Goal: Information Seeking & Learning: Learn about a topic

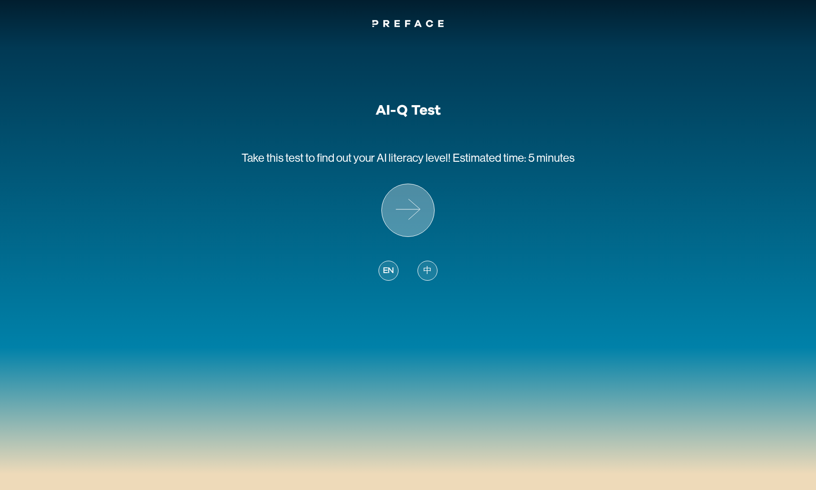
click at [405, 203] on icon at bounding box center [408, 210] width 52 height 52
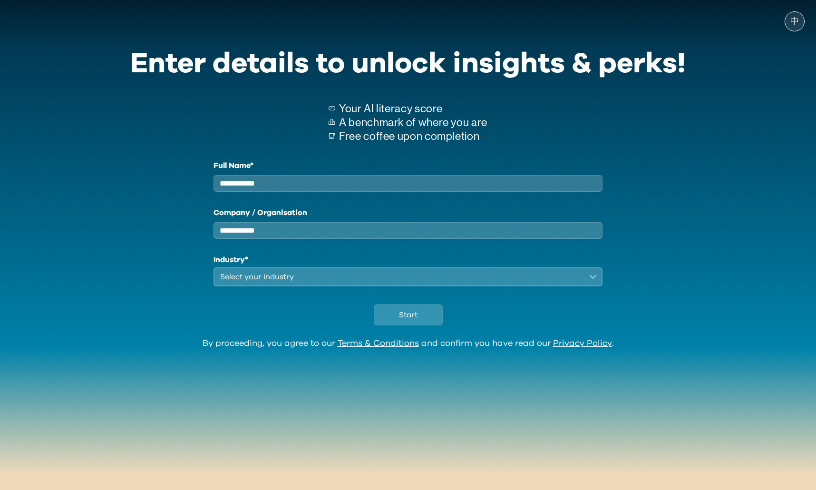
click at [296, 183] on input "Full Name*" at bounding box center [407, 183] width 389 height 17
click at [303, 247] on div "Full Name* Company / Organisation Industry* Select your industry" at bounding box center [407, 223] width 389 height 126
click at [302, 239] on input "Company / Organisation" at bounding box center [407, 230] width 389 height 17
click at [298, 282] on div "Select your industry" at bounding box center [401, 276] width 362 height 11
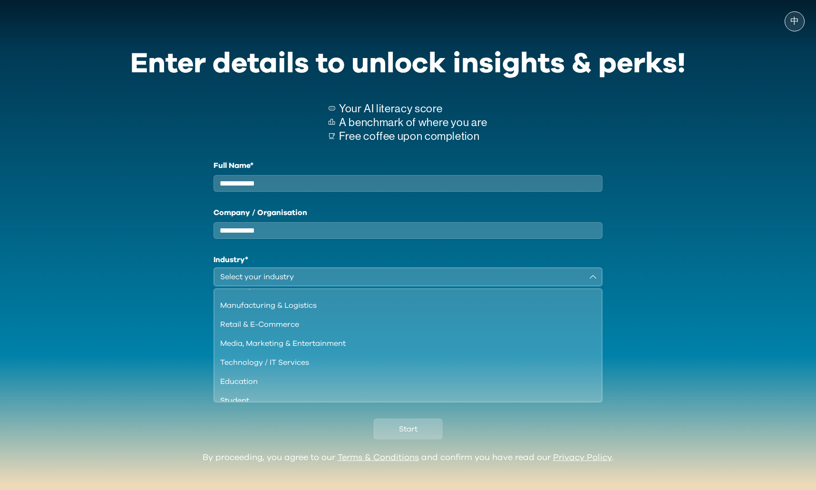
scroll to position [82, 0]
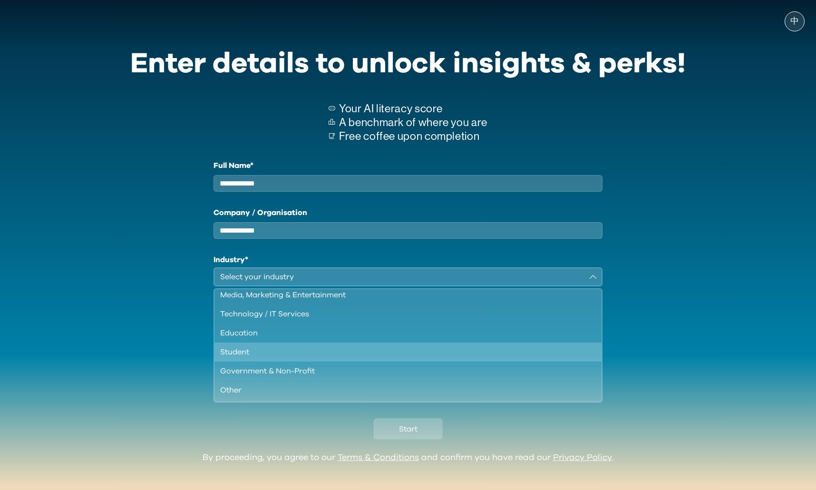
click at [278, 357] on div "Student" at bounding box center [402, 351] width 364 height 11
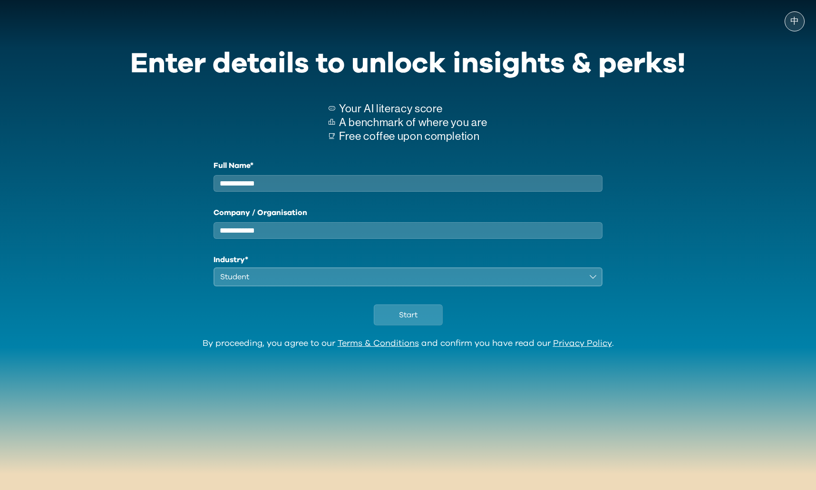
click at [266, 184] on input "Full Name*" at bounding box center [407, 183] width 389 height 17
type input "*******"
click at [301, 235] on input "Company / Organisation" at bounding box center [407, 230] width 389 height 17
click at [416, 320] on span "Start" at bounding box center [408, 314] width 19 height 11
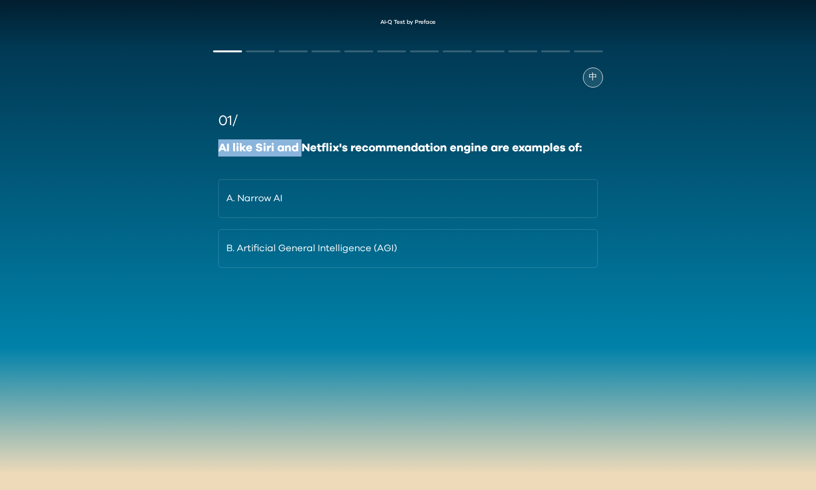
drag, startPoint x: 218, startPoint y: 150, endPoint x: 303, endPoint y: 152, distance: 85.6
click at [303, 152] on div "01/ AI like Siri and Netflix's recommendation engine are examples of: A. Narrow…" at bounding box center [408, 188] width 390 height 157
click at [304, 152] on div "AI like Siri and Netflix's recommendation engine are examples of:" at bounding box center [407, 147] width 379 height 17
click at [256, 155] on div "AI like Siri and Netflix's recommendation engine are examples of:" at bounding box center [407, 147] width 379 height 17
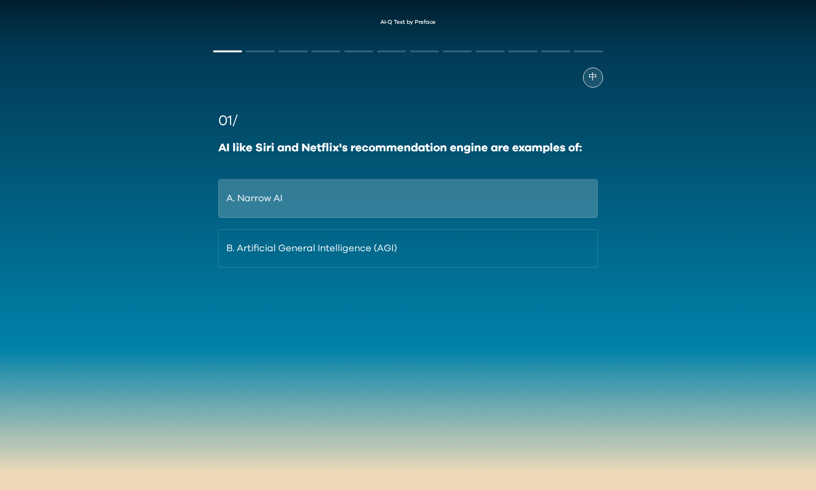
click at [272, 205] on button "A. Narrow AI" at bounding box center [407, 198] width 379 height 39
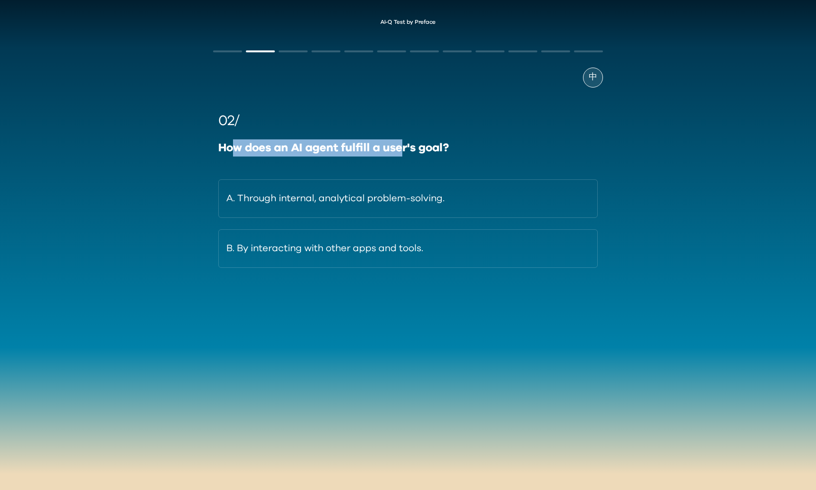
drag, startPoint x: 374, startPoint y: 146, endPoint x: 411, endPoint y: 145, distance: 37.1
click at [406, 145] on div "How does an AI agent fulfill a user's goal?" at bounding box center [407, 147] width 379 height 17
click at [450, 143] on div "How does an AI agent fulfill a user's goal?" at bounding box center [407, 147] width 379 height 17
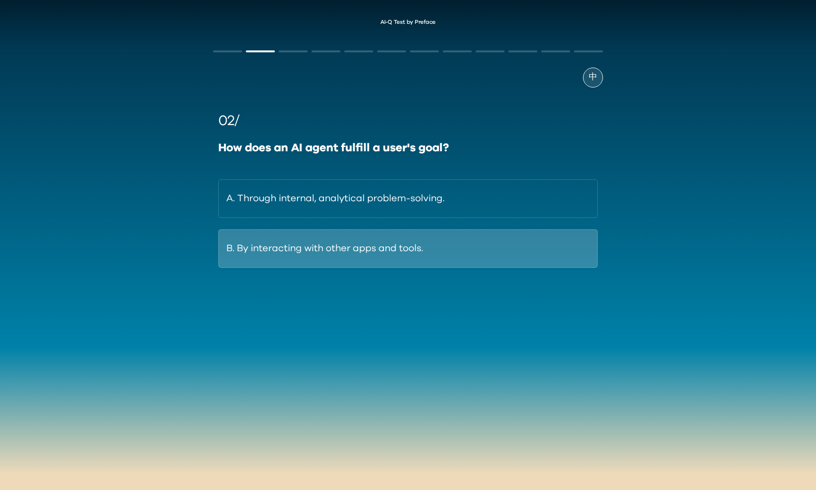
click at [528, 244] on button "B. By interacting with other apps and tools." at bounding box center [407, 248] width 379 height 39
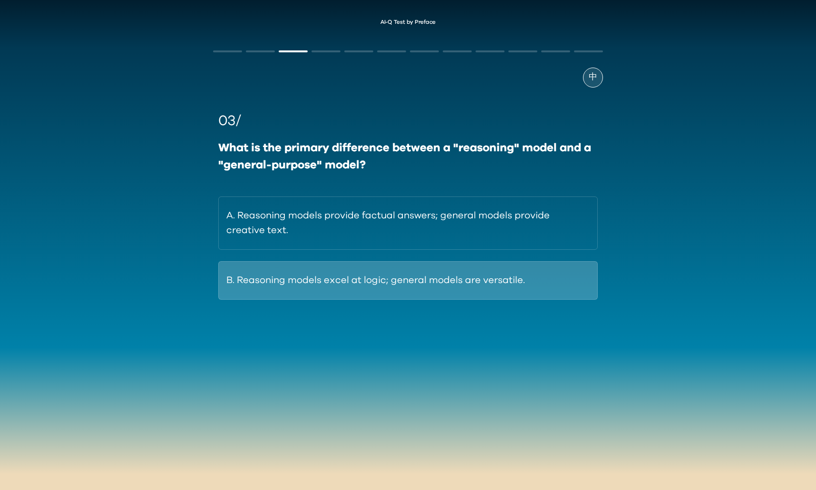
click at [313, 288] on button "B. Reasoning models excel at logic; general models are versatile." at bounding box center [407, 280] width 379 height 39
click at [325, 273] on button "B. Reasoning models excel at logic; general models are versatile." at bounding box center [407, 280] width 379 height 39
click at [500, 277] on button "B. Reasoning models excel at logic; general models are versatile." at bounding box center [407, 280] width 379 height 39
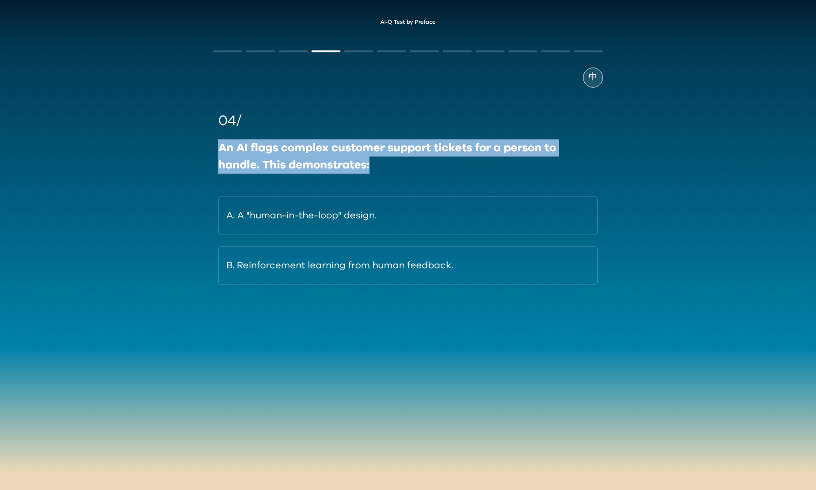
drag, startPoint x: 223, startPoint y: 145, endPoint x: 396, endPoint y: 159, distance: 173.2
click at [396, 159] on div "中 04/ An AI flags complex customer support tickets for a person to handle. This…" at bounding box center [408, 194] width 408 height 319
click at [372, 165] on div "An AI flags complex customer support tickets for a person to handle. This demon…" at bounding box center [407, 156] width 379 height 34
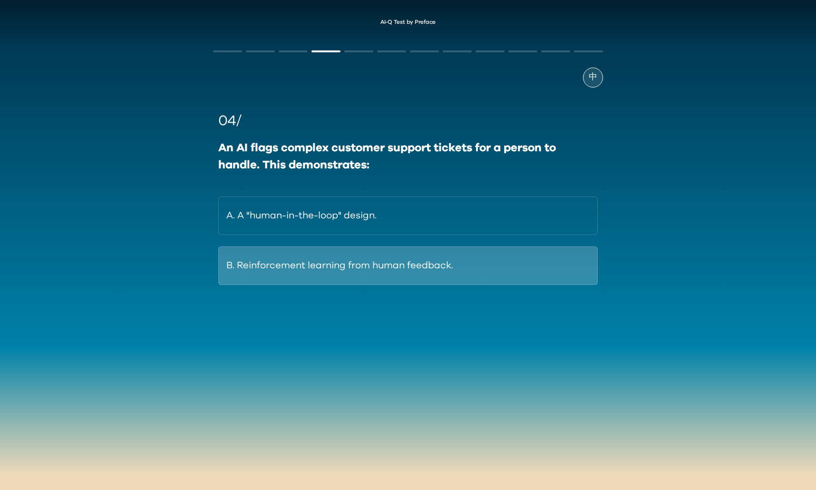
click at [319, 271] on button "B. Reinforcement learning from human feedback." at bounding box center [407, 265] width 379 height 39
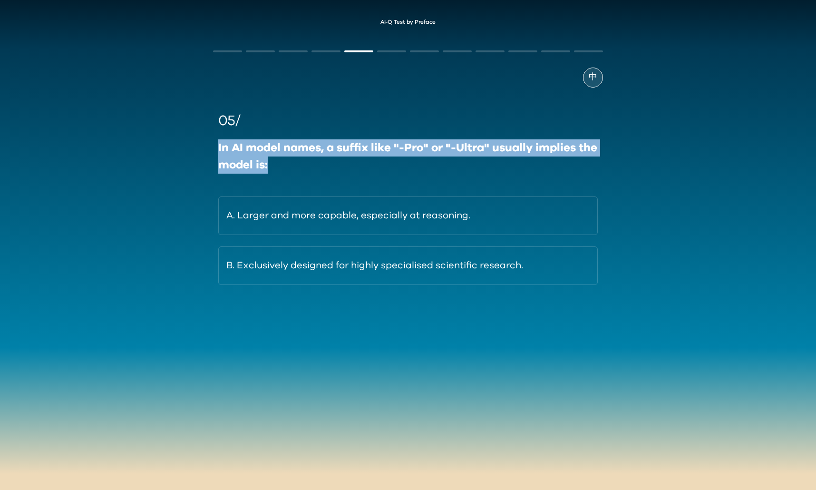
drag, startPoint x: 205, startPoint y: 150, endPoint x: 313, endPoint y: 164, distance: 108.7
click at [313, 164] on div "AI-Q Test by Preface 中 05/ In AI model names, a suffix like "-Pro" or "-Ultra" …" at bounding box center [408, 182] width 816 height 345
click at [313, 164] on div "In AI model names, a suffix like "-Pro" or "-Ultra" usually implies the model i…" at bounding box center [407, 156] width 379 height 34
drag, startPoint x: 313, startPoint y: 164, endPoint x: 299, endPoint y: 156, distance: 15.7
click at [299, 156] on div "In AI model names, a suffix like "-Pro" or "-Ultra" usually implies the model i…" at bounding box center [407, 156] width 379 height 34
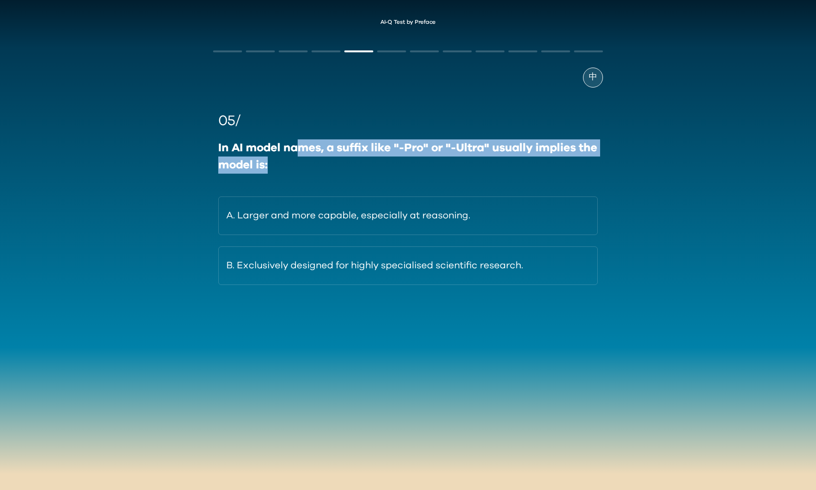
click at [299, 156] on div "In AI model names, a suffix like "-Pro" or "-Ultra" usually implies the model i…" at bounding box center [407, 156] width 379 height 34
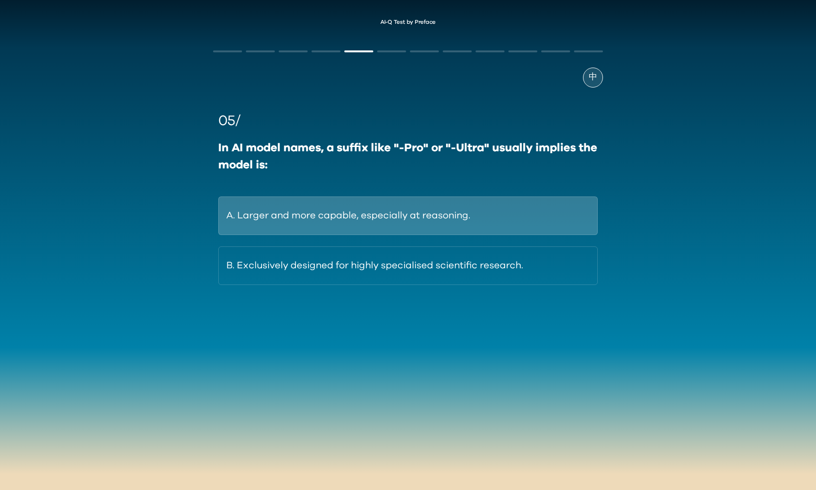
click at [307, 209] on button "A. Larger and more capable, especially at reasoning." at bounding box center [407, 215] width 379 height 39
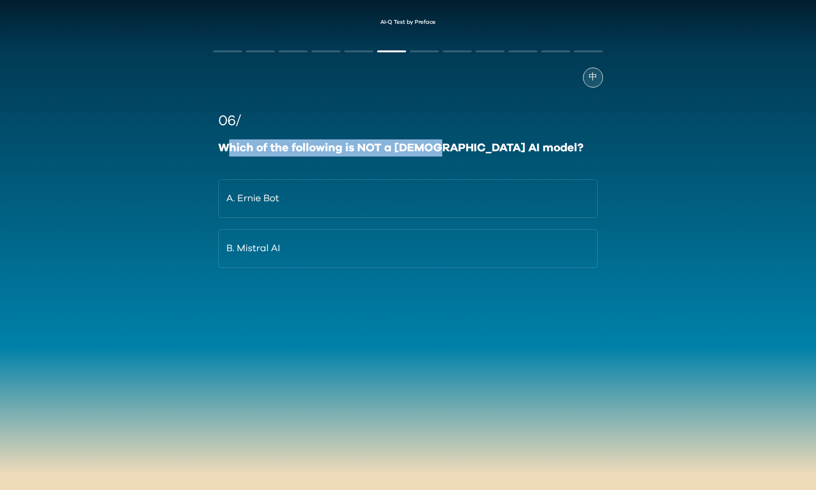
drag, startPoint x: 230, startPoint y: 151, endPoint x: 444, endPoint y: 151, distance: 213.9
click at [435, 152] on div "Which of the following is NOT a [DEMOGRAPHIC_DATA] AI model?" at bounding box center [407, 147] width 379 height 17
click at [395, 160] on div "06/ Which of the following is NOT a [DEMOGRAPHIC_DATA] AI model? A. [PERSON_NAM…" at bounding box center [407, 188] width 379 height 157
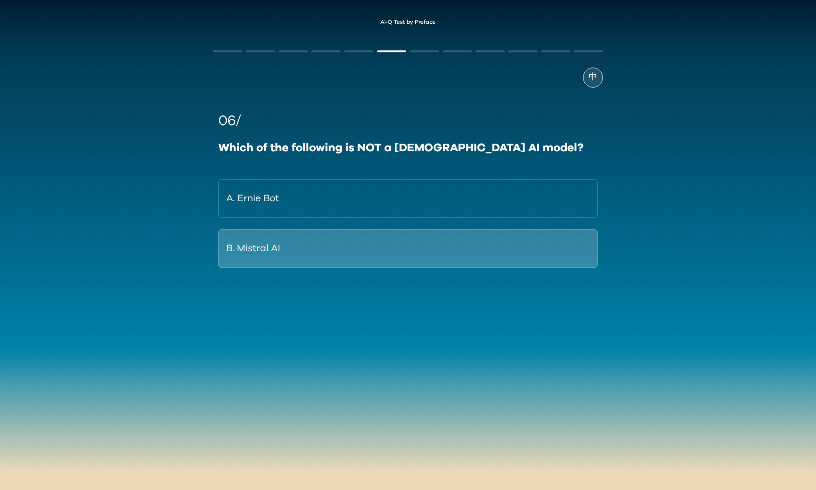
click at [347, 248] on button "B. Mistral AI" at bounding box center [407, 248] width 379 height 39
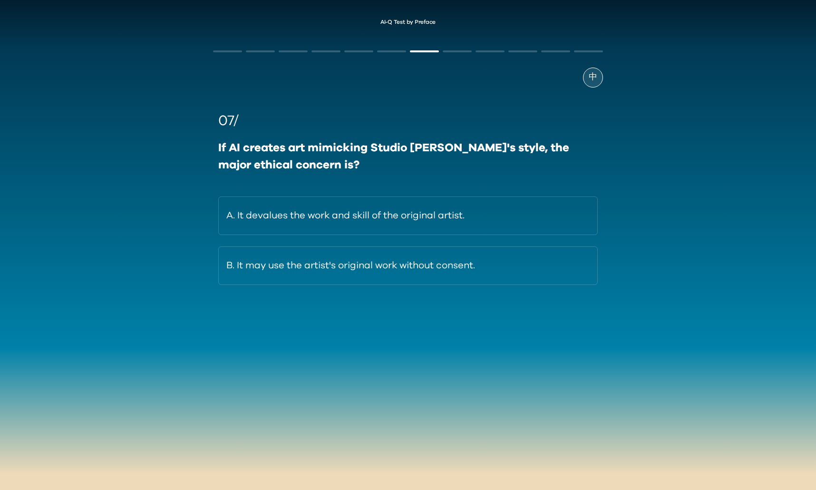
click at [223, 151] on div "If AI creates art mimicking Studio [PERSON_NAME]'s style, the major ethical con…" at bounding box center [407, 156] width 379 height 34
drag, startPoint x: 223, startPoint y: 151, endPoint x: 264, endPoint y: 154, distance: 40.5
click at [257, 152] on div "If AI creates art mimicking Studio [PERSON_NAME]'s style, the major ethical con…" at bounding box center [407, 156] width 379 height 34
click at [267, 154] on div "If AI creates art mimicking Studio [PERSON_NAME]'s style, the major ethical con…" at bounding box center [407, 156] width 379 height 34
click at [289, 161] on div "If AI creates art mimicking Studio [PERSON_NAME]'s style, the major ethical con…" at bounding box center [407, 156] width 379 height 34
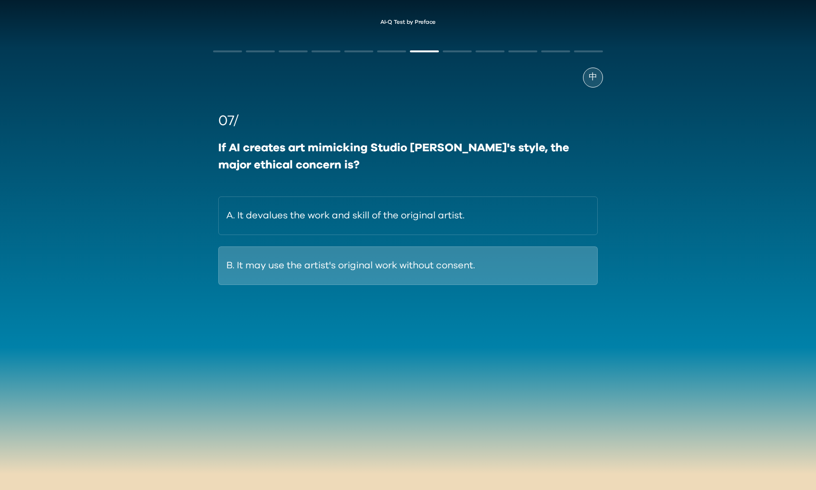
click at [254, 254] on button "B. It may use the artist's original work without consent." at bounding box center [407, 265] width 379 height 39
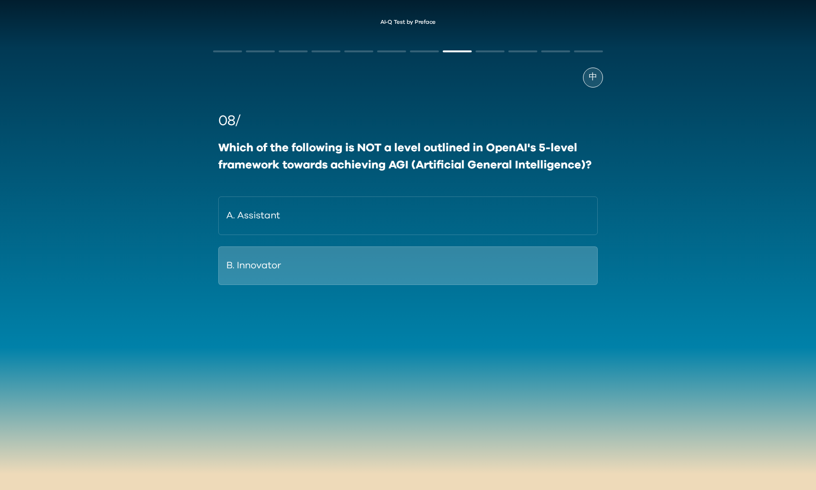
click at [482, 270] on button "B. Innovator" at bounding box center [407, 265] width 379 height 39
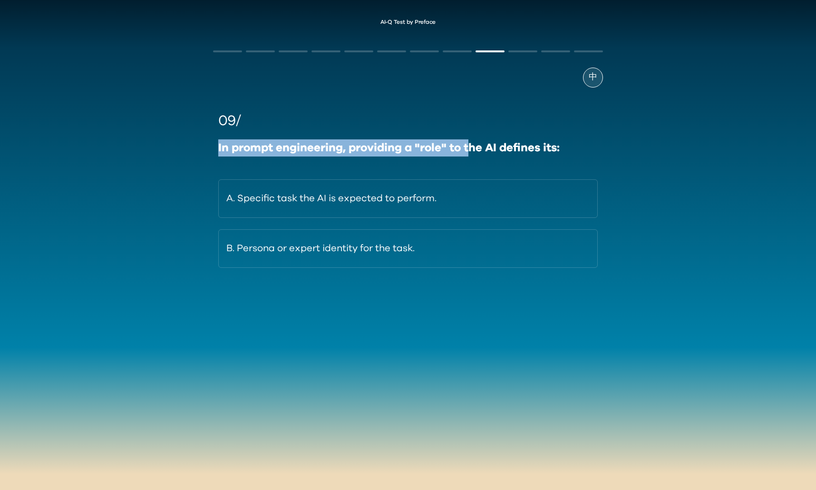
drag, startPoint x: 212, startPoint y: 151, endPoint x: 481, endPoint y: 140, distance: 268.8
click at [481, 140] on div "中 09/ In prompt engineering, providing a "role" to the AI defines its: A. Speci…" at bounding box center [408, 194] width 408 height 319
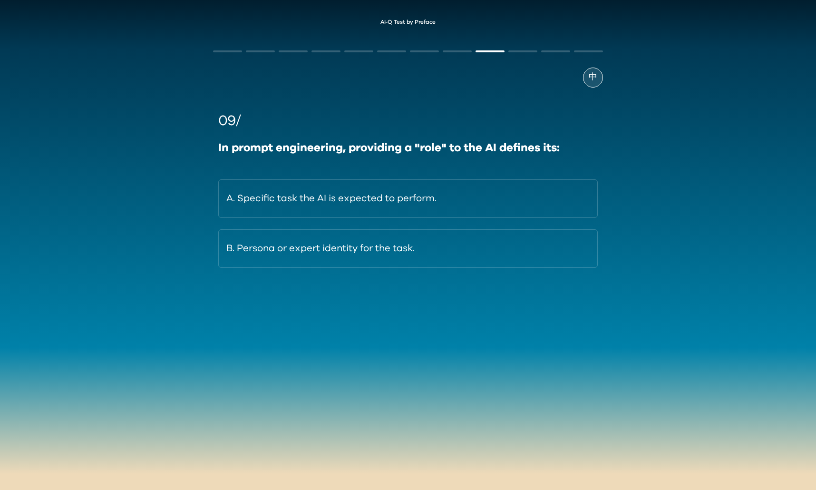
drag, startPoint x: 565, startPoint y: 140, endPoint x: 586, endPoint y: 151, distance: 23.4
click at [591, 149] on div "In prompt engineering, providing a "role" to the AI defines its:" at bounding box center [407, 147] width 379 height 17
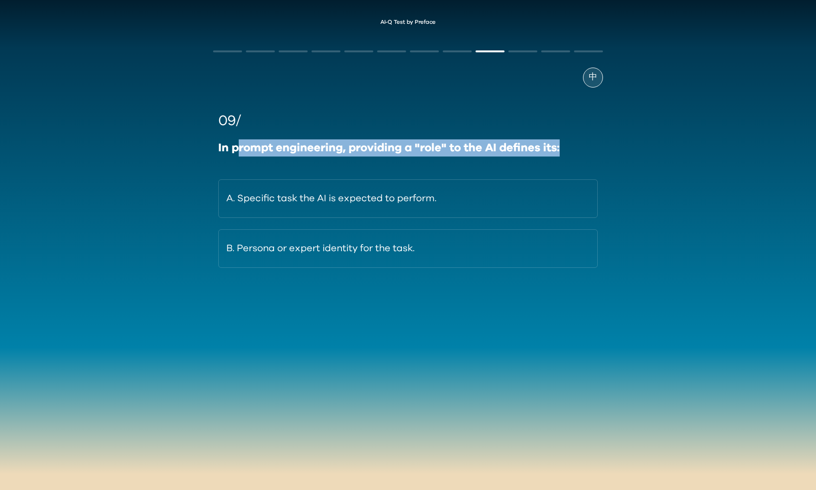
drag, startPoint x: 580, startPoint y: 152, endPoint x: 235, endPoint y: 154, distance: 345.6
click at [235, 154] on div "In prompt engineering, providing a "role" to the AI defines its:" at bounding box center [407, 147] width 379 height 17
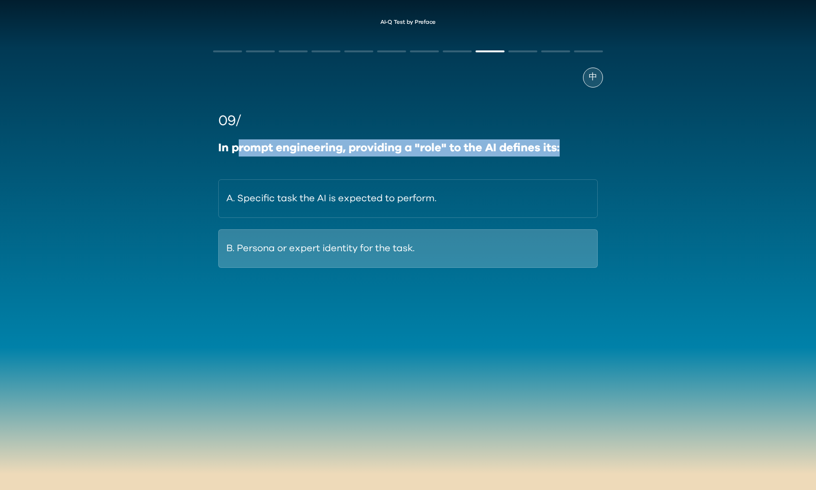
click at [329, 263] on button "B. Persona or expert identity for the task." at bounding box center [407, 248] width 379 height 39
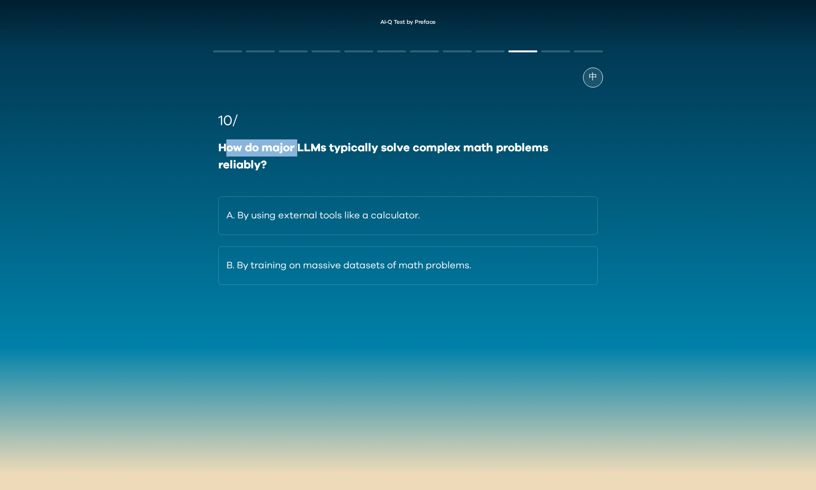
drag, startPoint x: 238, startPoint y: 151, endPoint x: 309, endPoint y: 162, distance: 72.2
click at [309, 162] on div "How do major LLMs typically solve complex math problems reliably?" at bounding box center [407, 156] width 379 height 34
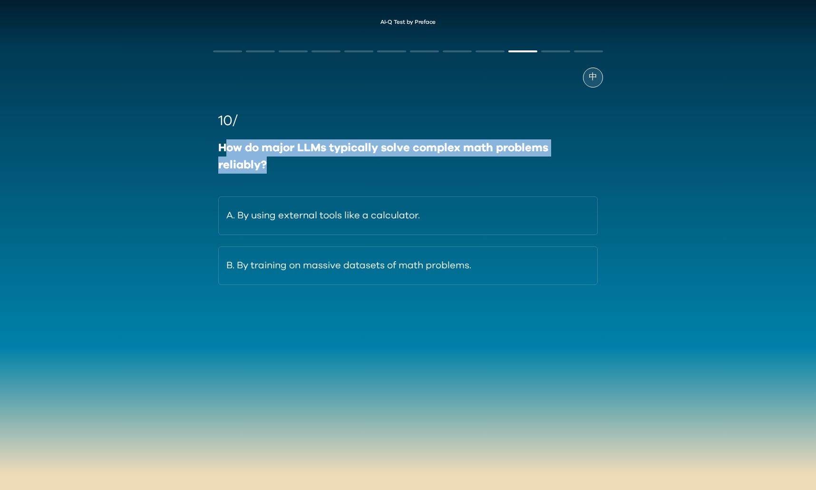
click at [355, 154] on div "How do major LLMs typically solve complex math problems reliably?" at bounding box center [407, 156] width 379 height 34
click at [338, 170] on div "How do major LLMs typically solve complex math problems reliably?" at bounding box center [407, 156] width 379 height 34
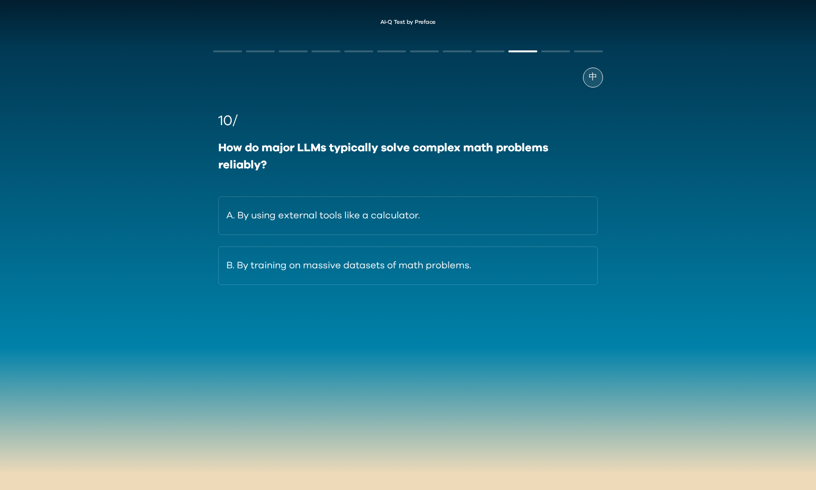
click at [230, 182] on div "10/ How do major LLMs typically solve complex math problems reliably? A. By usi…" at bounding box center [407, 197] width 379 height 174
drag, startPoint x: 222, startPoint y: 161, endPoint x: 244, endPoint y: 161, distance: 22.3
click at [244, 161] on div "AI-Q Test by Preface 中 10/ How do major LLMs typically solve complex math probl…" at bounding box center [408, 182] width 816 height 345
click at [245, 162] on div "How do major LLMs typically solve complex math problems reliably?" at bounding box center [407, 156] width 379 height 34
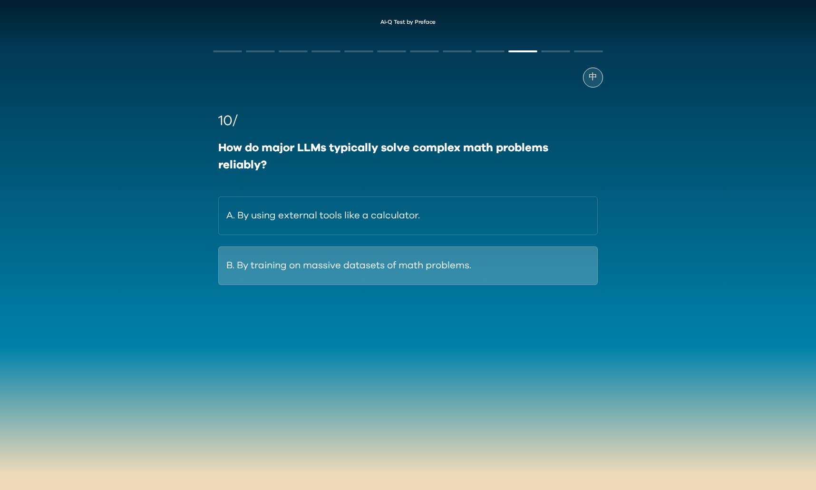
click at [260, 274] on button "B. By training on massive datasets of math problems." at bounding box center [407, 265] width 379 height 39
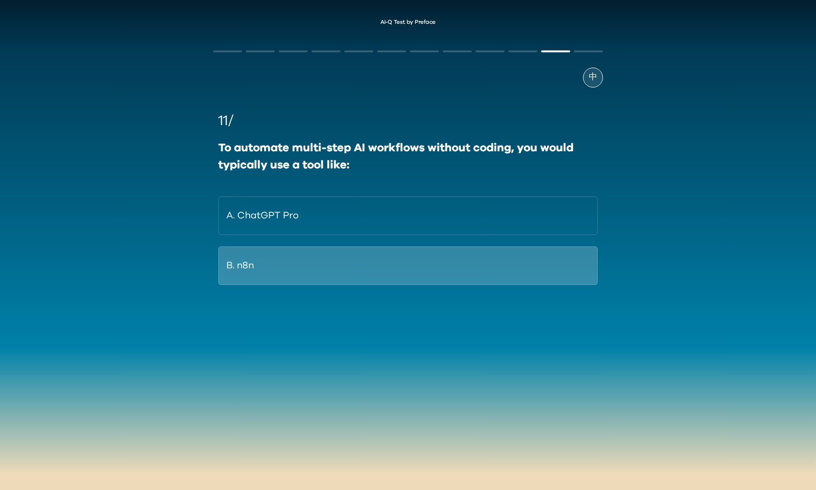
click at [329, 268] on button "B. n8n" at bounding box center [407, 265] width 379 height 39
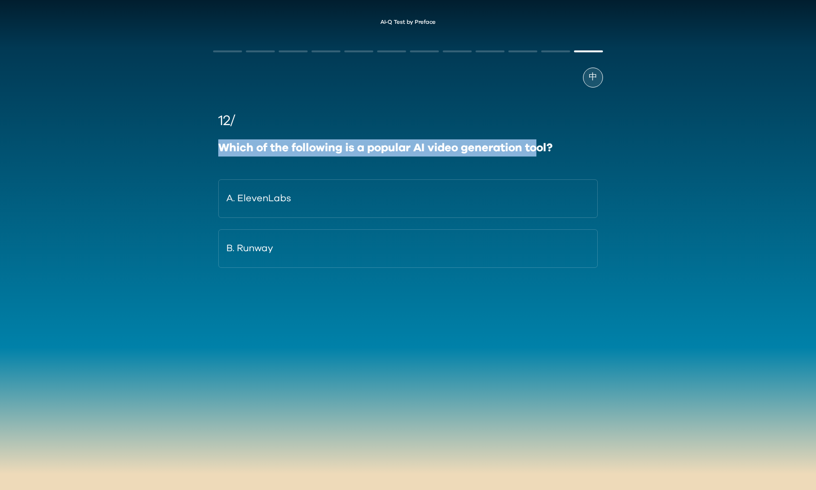
drag, startPoint x: 222, startPoint y: 152, endPoint x: 541, endPoint y: 154, distance: 318.0
click at [540, 154] on div "Which of the following is a popular AI video generation tool?" at bounding box center [407, 147] width 379 height 17
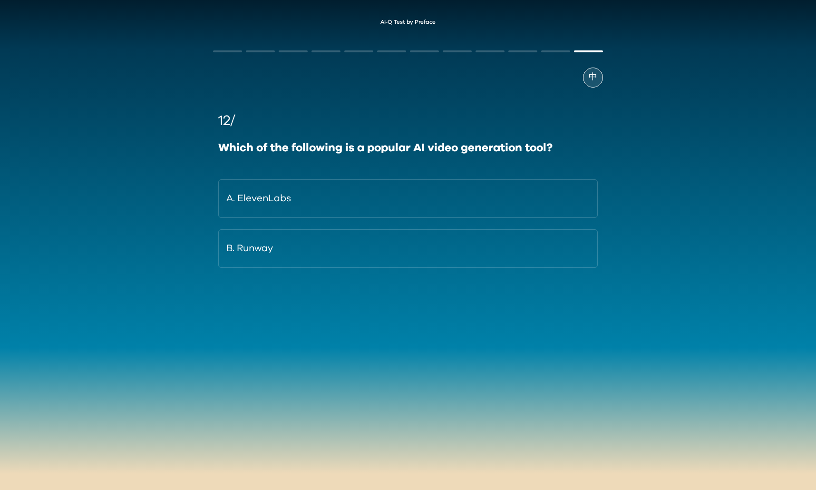
click at [554, 151] on div "Which of the following is a popular AI video generation tool?" at bounding box center [407, 147] width 379 height 17
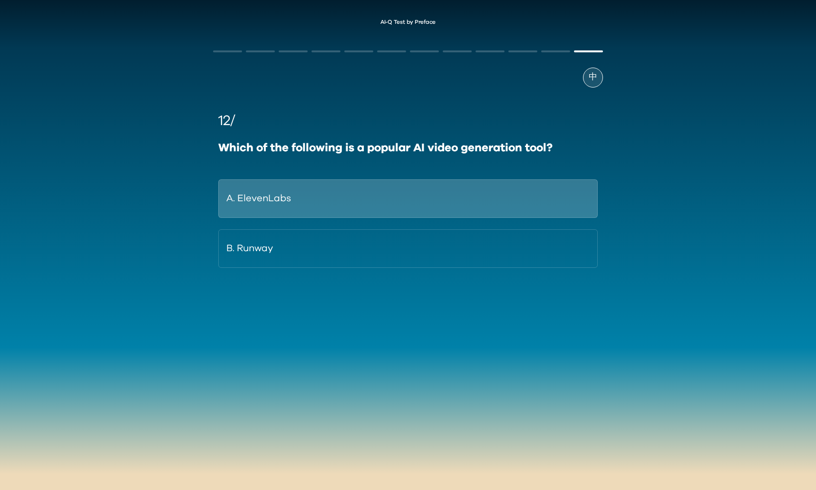
click at [332, 201] on button "A. ElevenLabs" at bounding box center [407, 198] width 379 height 39
